Goal: Transaction & Acquisition: Purchase product/service

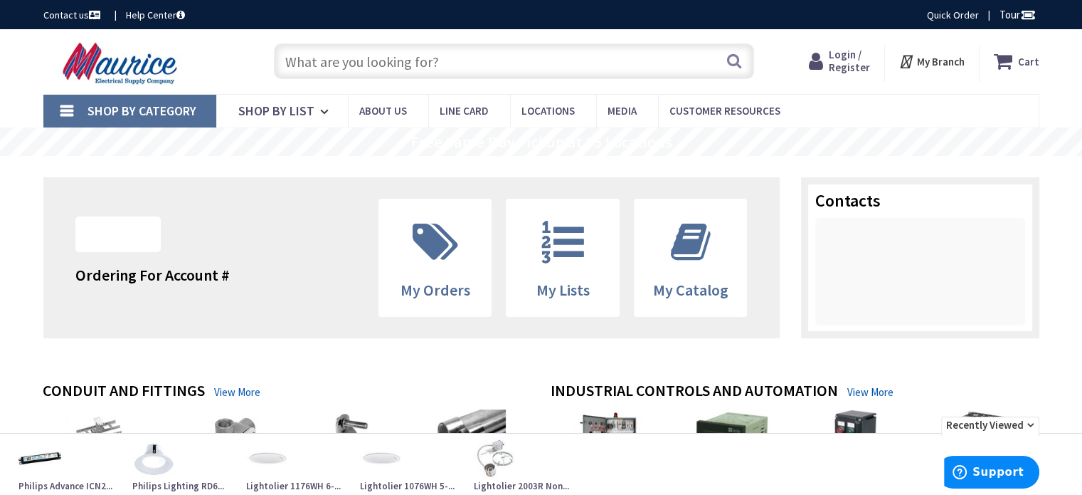
click at [515, 63] on input "text" at bounding box center [514, 61] width 480 height 36
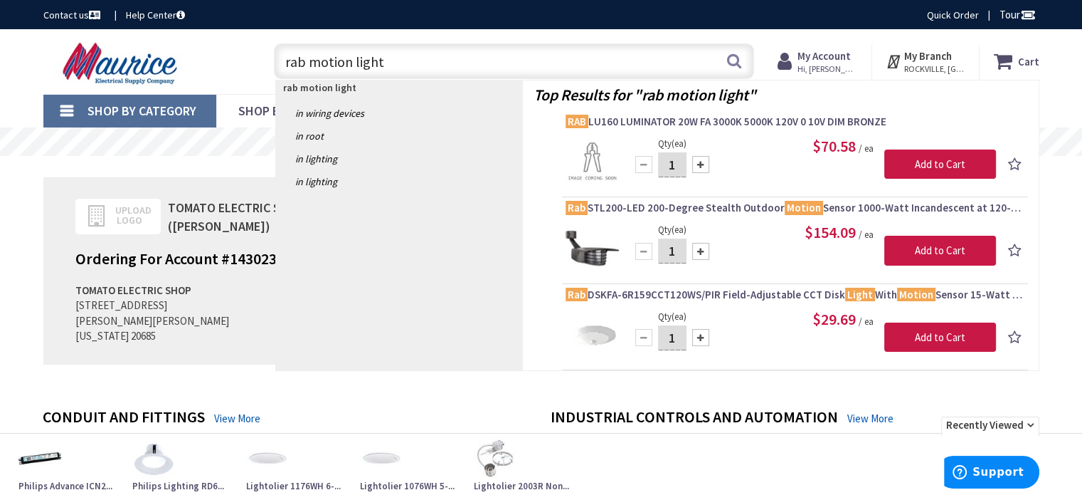
click at [353, 65] on input "rab motion light" at bounding box center [514, 61] width 480 height 36
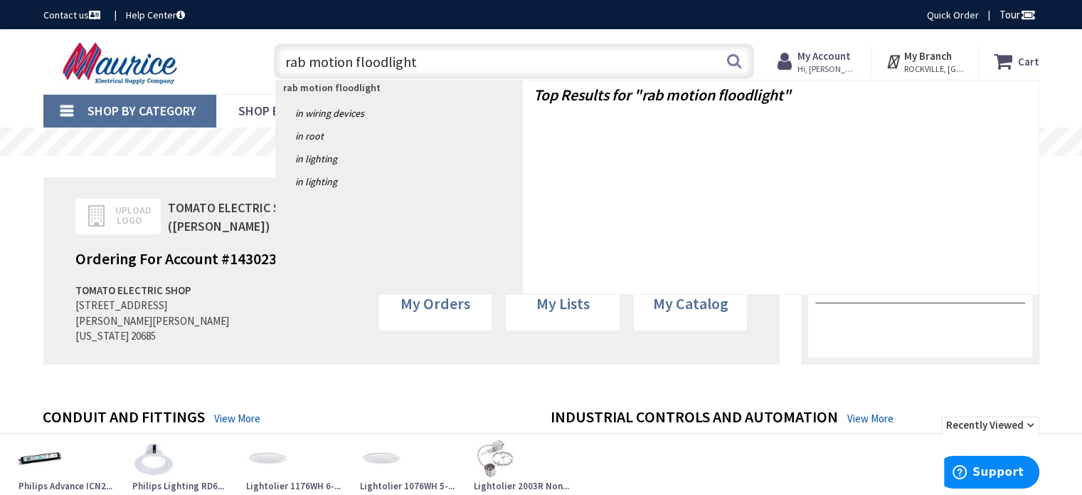
type input "rab motion flood light"
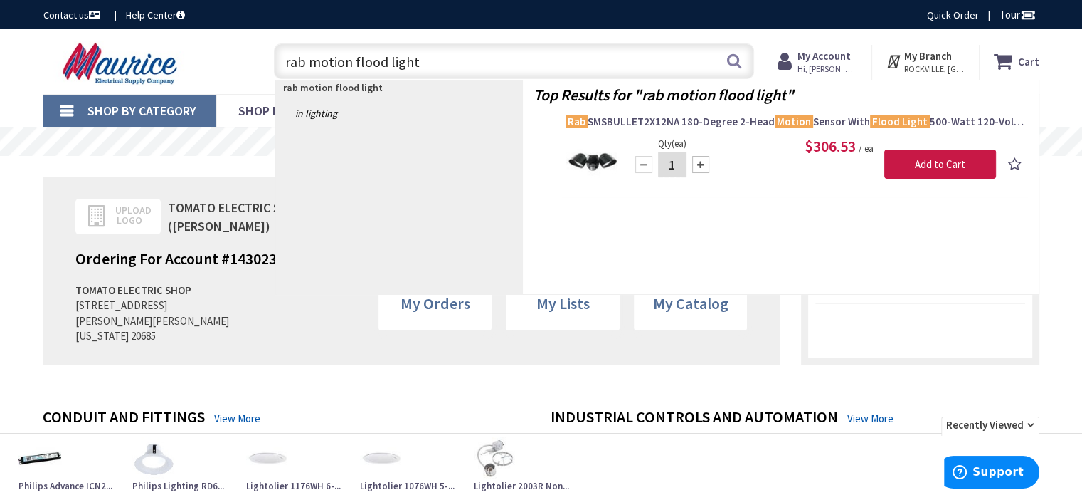
click at [416, 68] on input "rab motion flood light" at bounding box center [514, 61] width 480 height 36
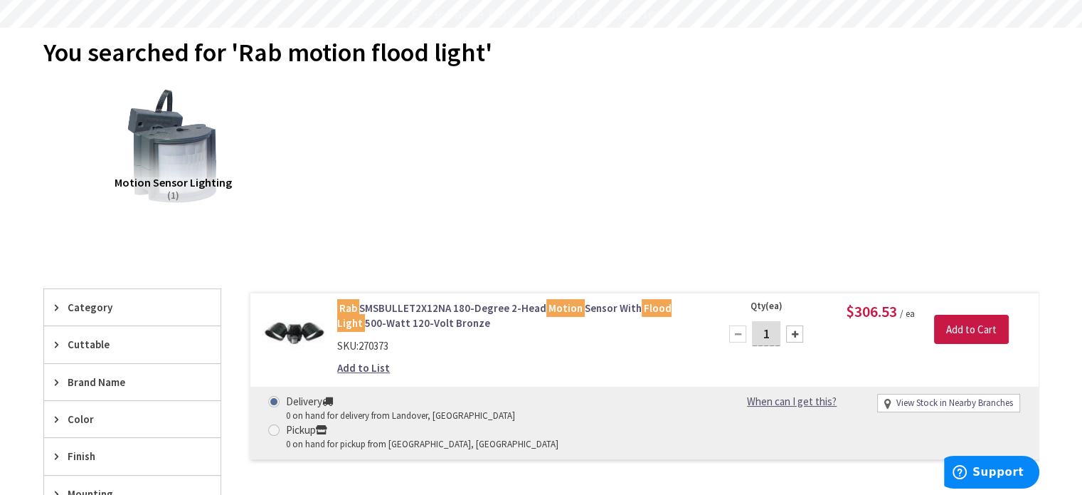
scroll to position [142, 0]
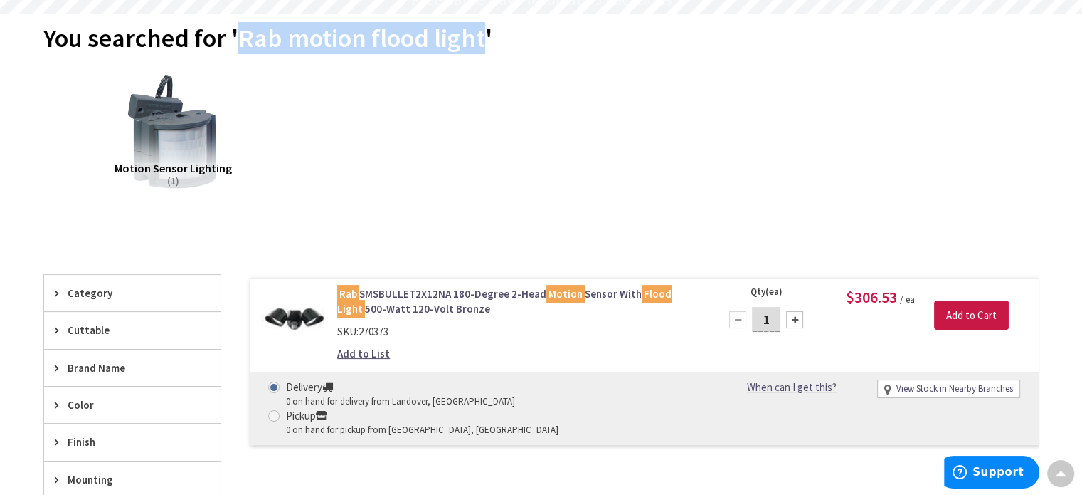
drag, startPoint x: 239, startPoint y: 37, endPoint x: 484, endPoint y: 46, distance: 245.0
click at [484, 46] on span "You searched for 'Rab motion flood light'" at bounding box center [267, 38] width 449 height 32
copy span "Rab motion flood light"
